Goal: Obtain resource: Obtain resource

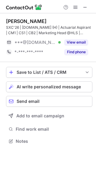
scroll to position [137, 96]
click at [83, 6] on span at bounding box center [85, 7] width 5 height 5
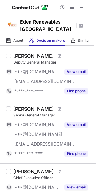
scroll to position [13, 0]
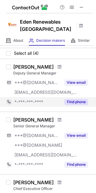
click at [76, 99] on button "Find phone" at bounding box center [76, 102] width 24 height 6
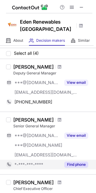
click at [78, 161] on button "Find phone" at bounding box center [76, 164] width 24 height 6
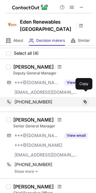
click at [85, 99] on span at bounding box center [85, 101] width 5 height 5
click at [84, 99] on span at bounding box center [85, 101] width 5 height 5
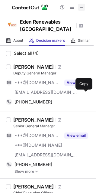
click at [79, 5] on span at bounding box center [81, 7] width 5 height 5
